Goal: Task Accomplishment & Management: Use online tool/utility

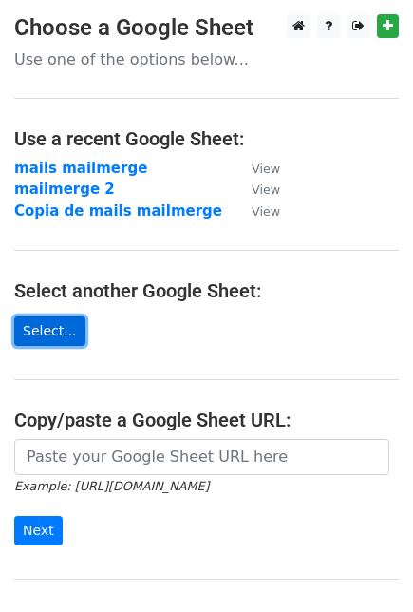
click at [38, 334] on link "Select..." at bounding box center [49, 330] width 71 height 29
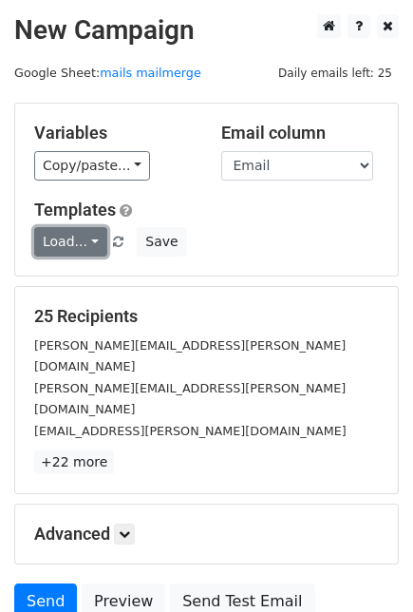
click at [64, 241] on link "Load..." at bounding box center [70, 241] width 73 height 29
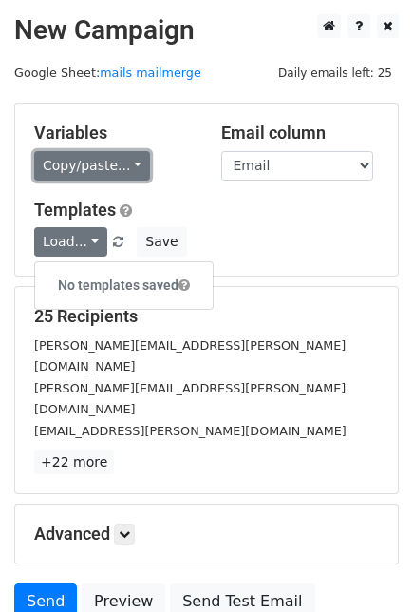
click at [92, 173] on link "Copy/paste..." at bounding box center [92, 165] width 116 height 29
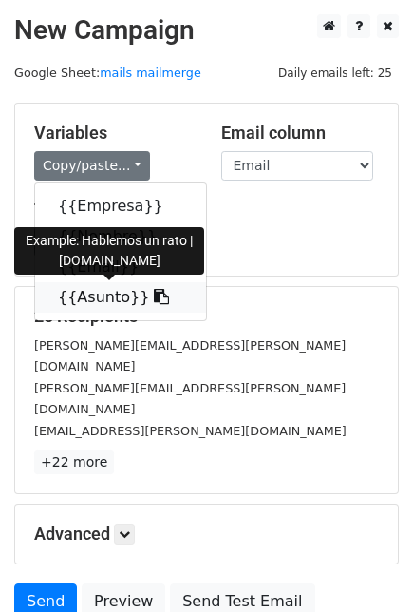
click at [82, 300] on link "{{Asunto}}" at bounding box center [120, 297] width 171 height 30
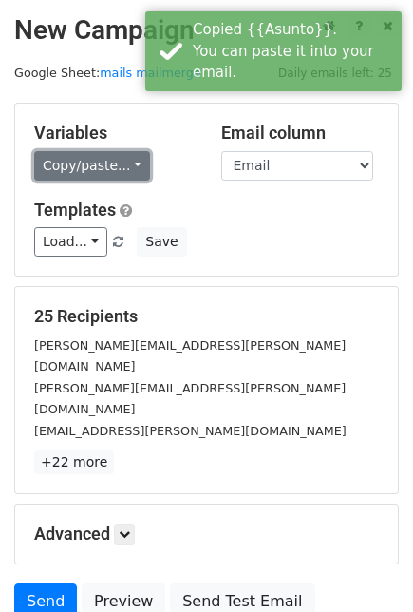
click at [70, 177] on link "Copy/paste..." at bounding box center [92, 165] width 116 height 29
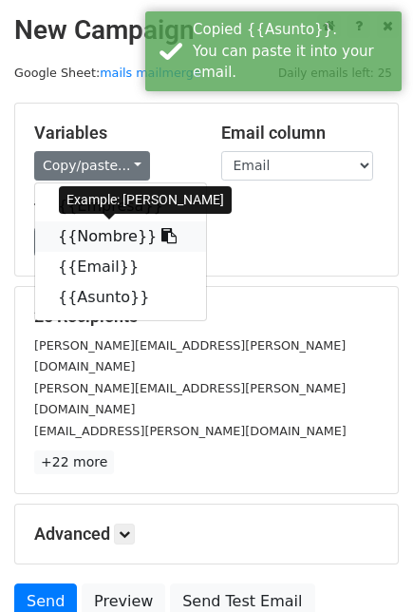
click at [80, 236] on link "{{Nombre}}" at bounding box center [120, 236] width 171 height 30
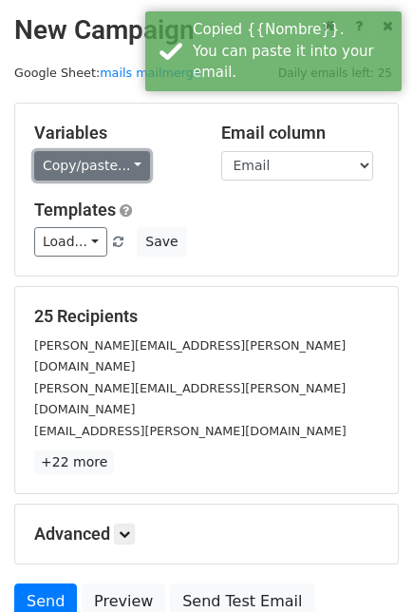
click at [68, 167] on link "Copy/paste..." at bounding box center [92, 165] width 116 height 29
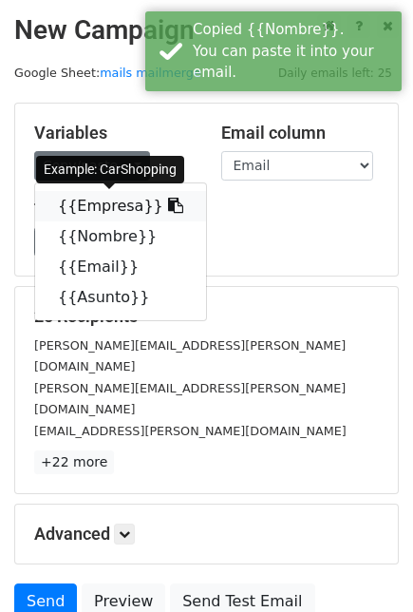
click at [106, 206] on link "{{Empresa}}" at bounding box center [120, 206] width 171 height 30
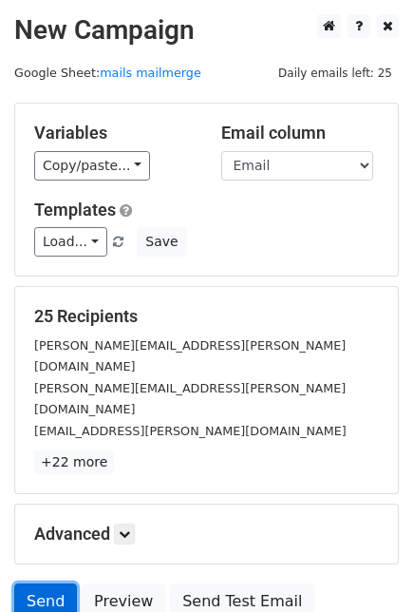
click at [52, 583] on link "Send" at bounding box center [45, 601] width 63 height 36
